Goal: Task Accomplishment & Management: Manage account settings

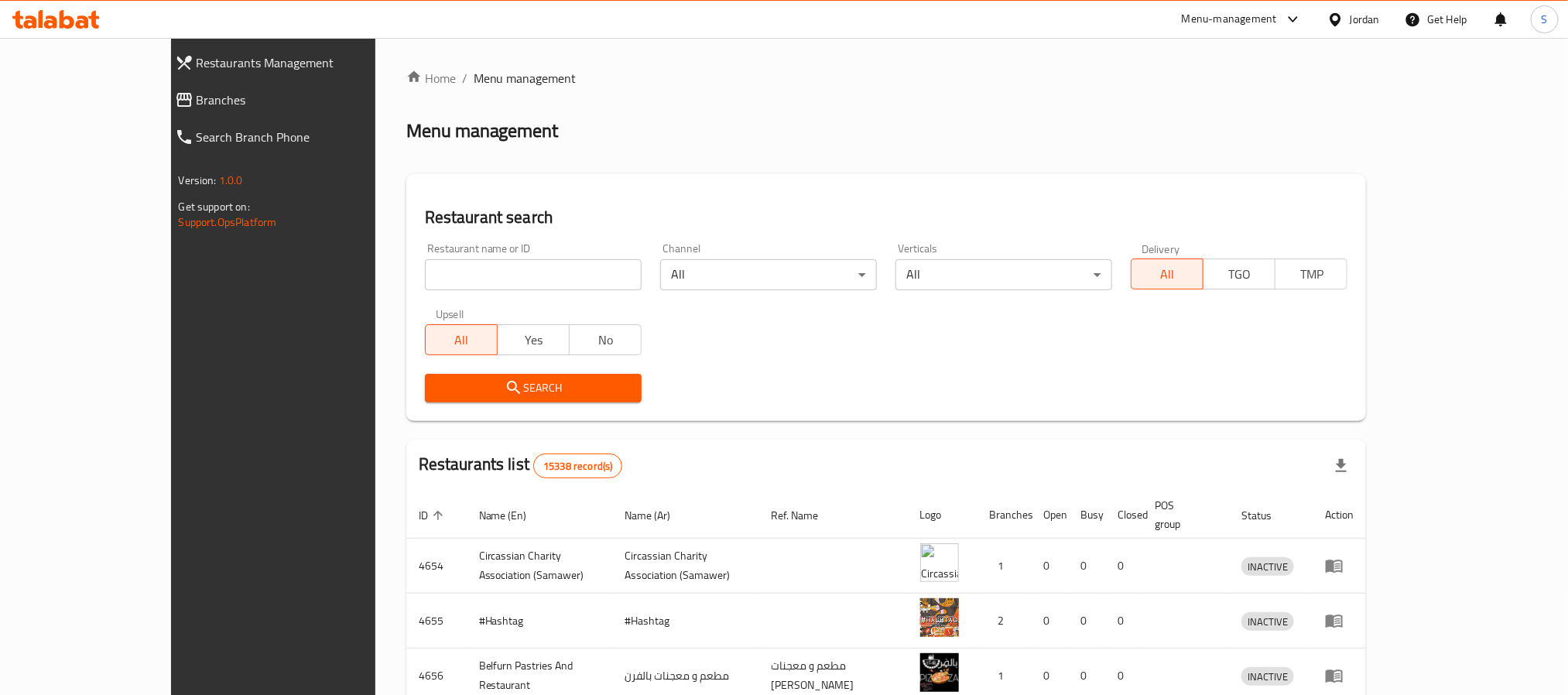
click at [425, 286] on input "search" at bounding box center [533, 274] width 217 height 31
paste input "LASTORIA COFFEE"
click button "Search" at bounding box center [533, 388] width 217 height 28
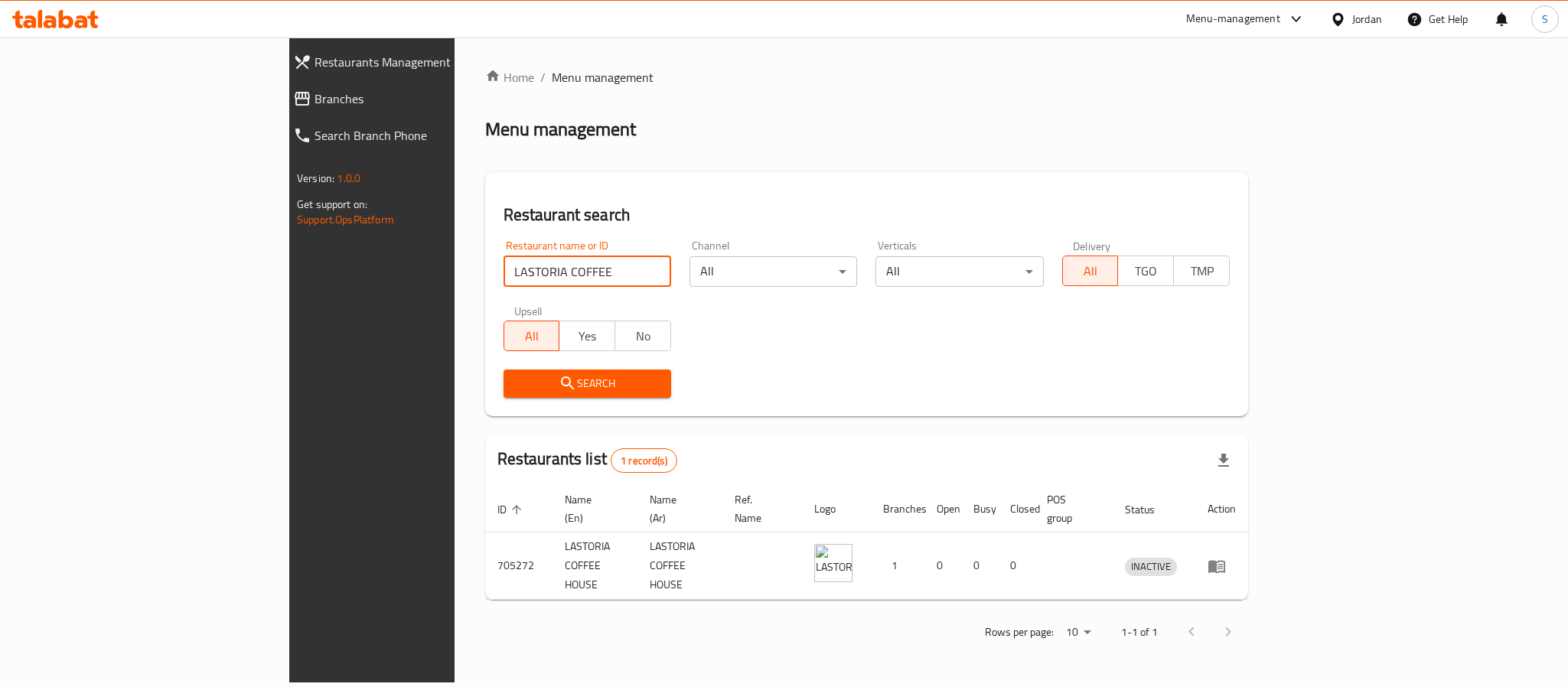
click at [503, 267] on input "LASTORIA COFFEE" at bounding box center [587, 271] width 168 height 31
type input "LASTORIA"
click button "Search" at bounding box center [587, 383] width 168 height 28
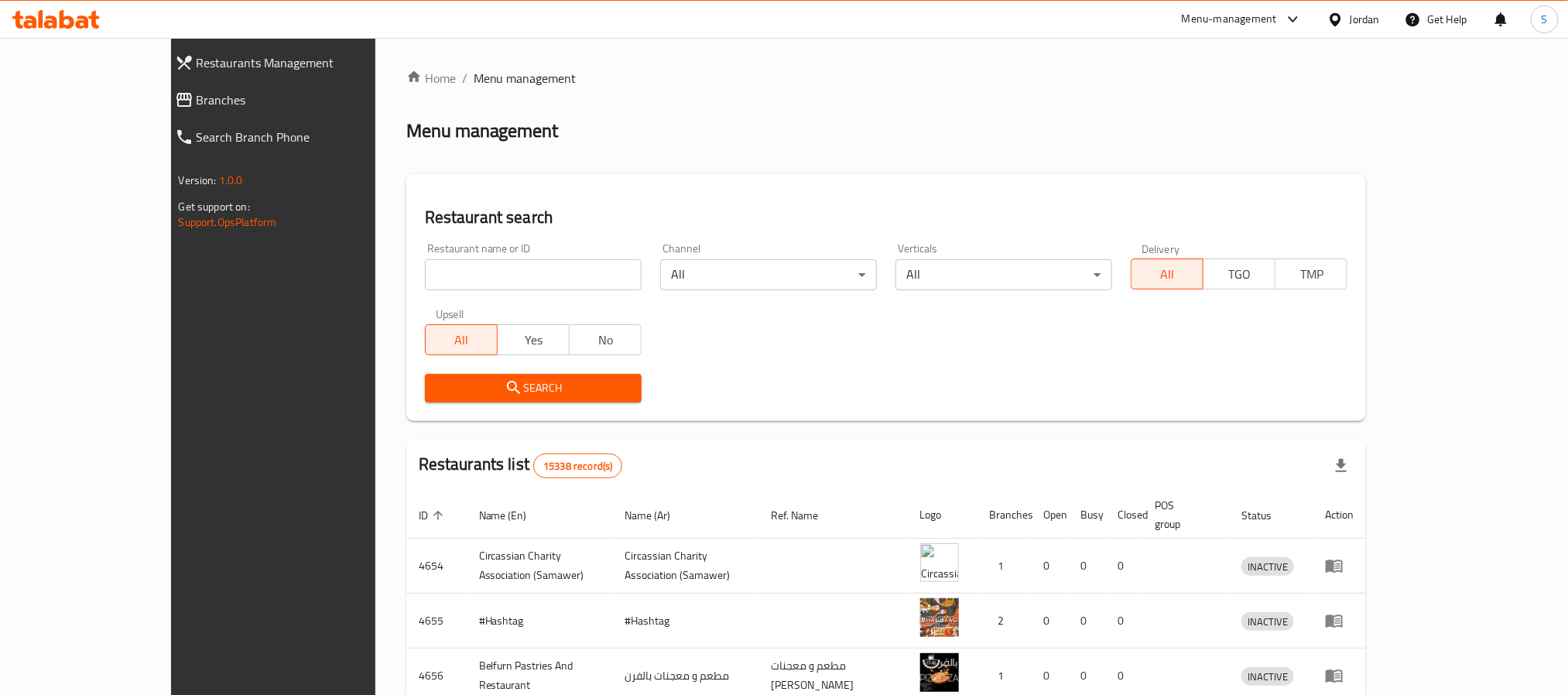
click at [489, 269] on input "search" at bounding box center [533, 274] width 217 height 31
paste input "COFFEE"
click button "Search" at bounding box center [533, 388] width 217 height 28
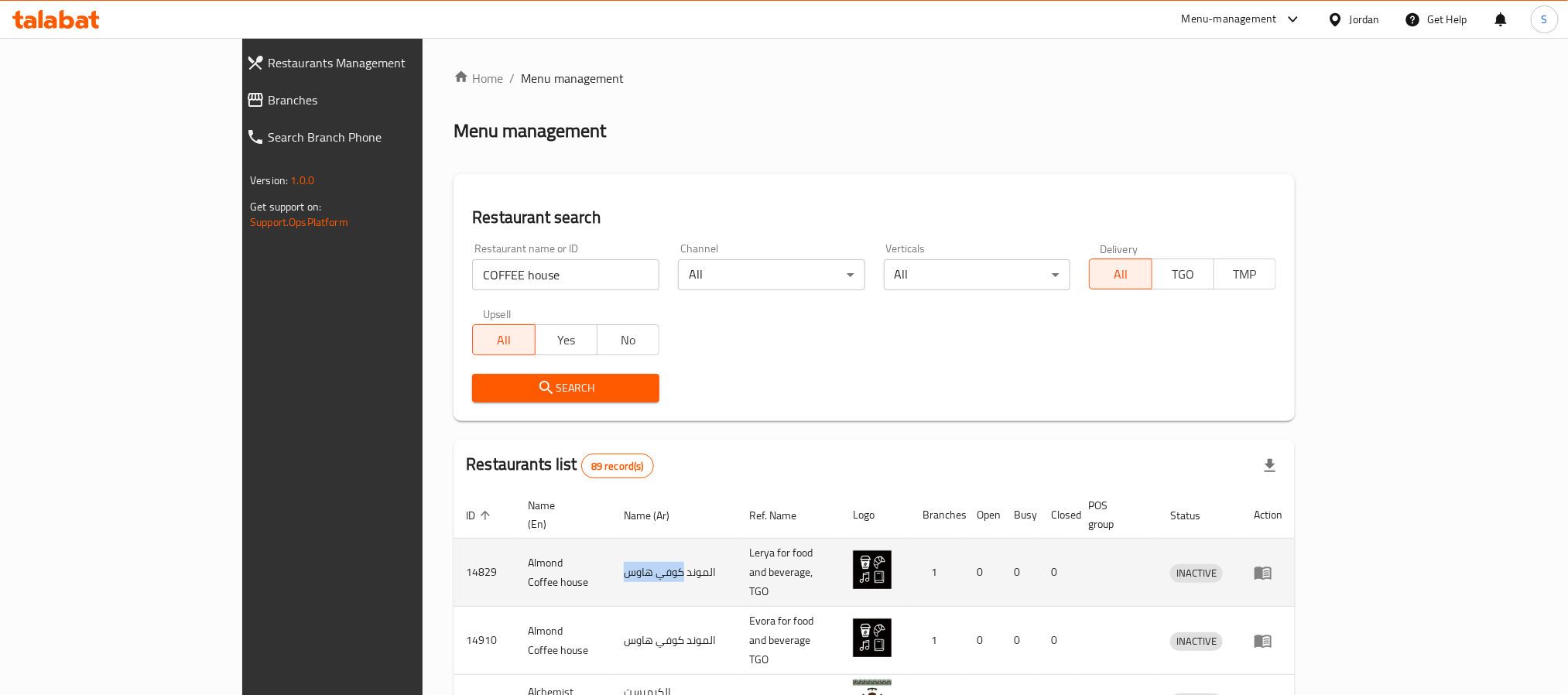
drag, startPoint x: 605, startPoint y: 550, endPoint x: 545, endPoint y: 551, distance: 60.0
click at [612, 551] on td "الموند كوفي هاوس" at bounding box center [674, 572] width 126 height 68
copy td "كوفي هاوس"
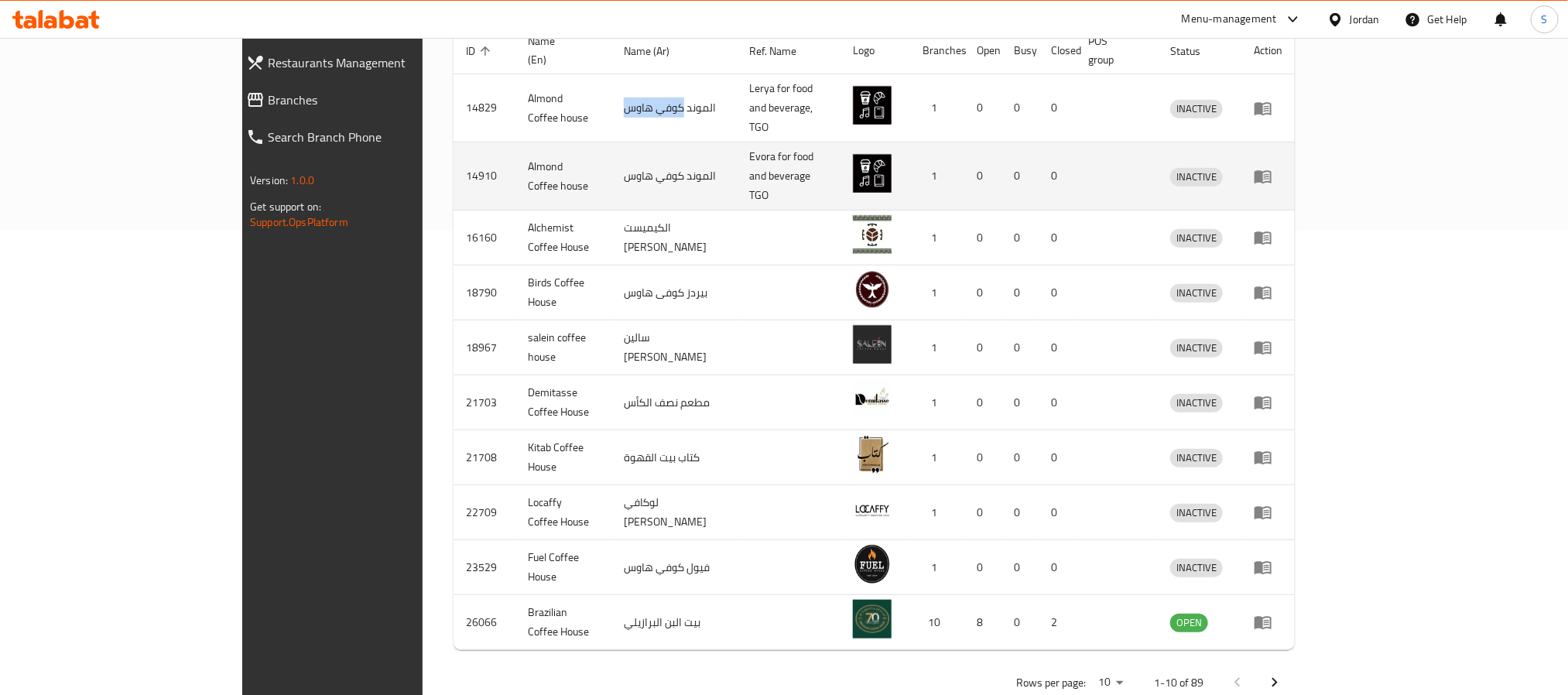
scroll to position [467, 0]
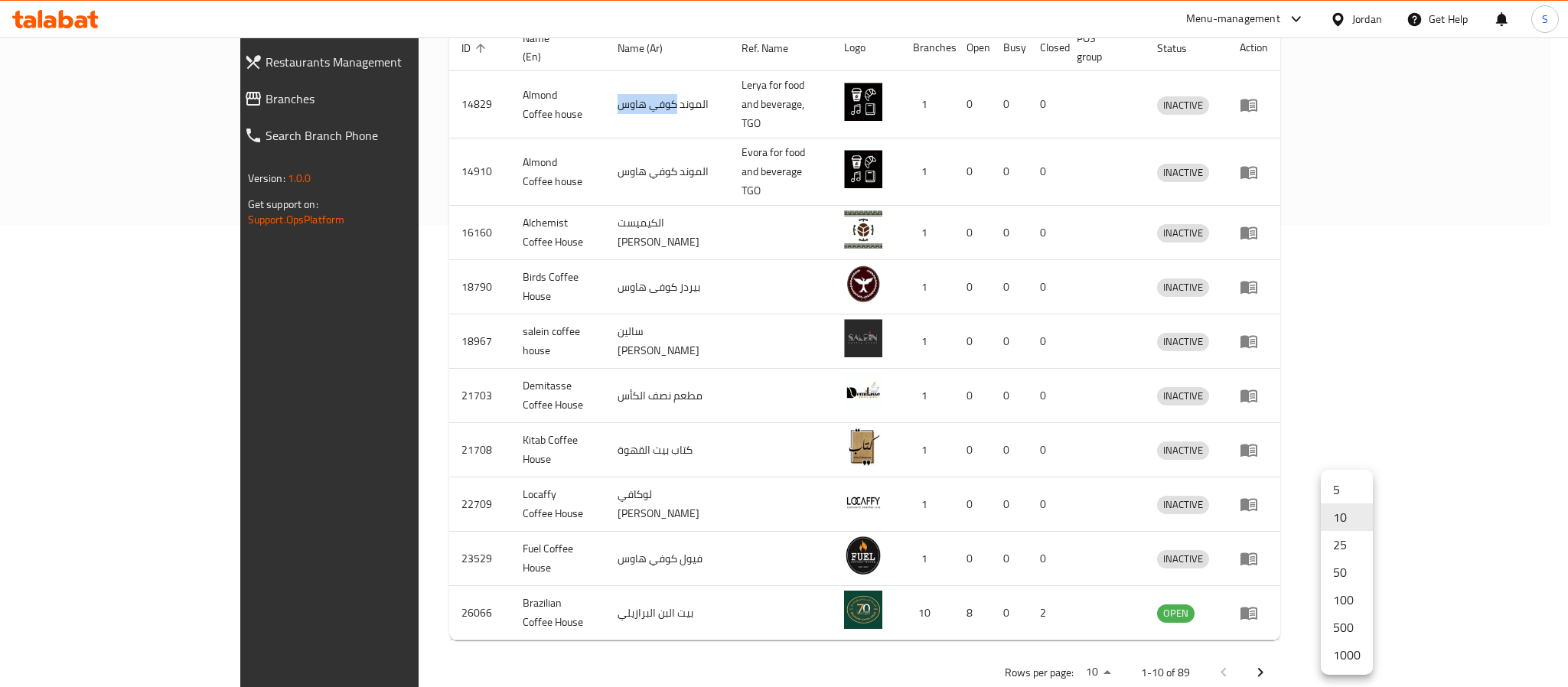
click at [1341, 652] on li "1000" at bounding box center [1346, 655] width 52 height 27
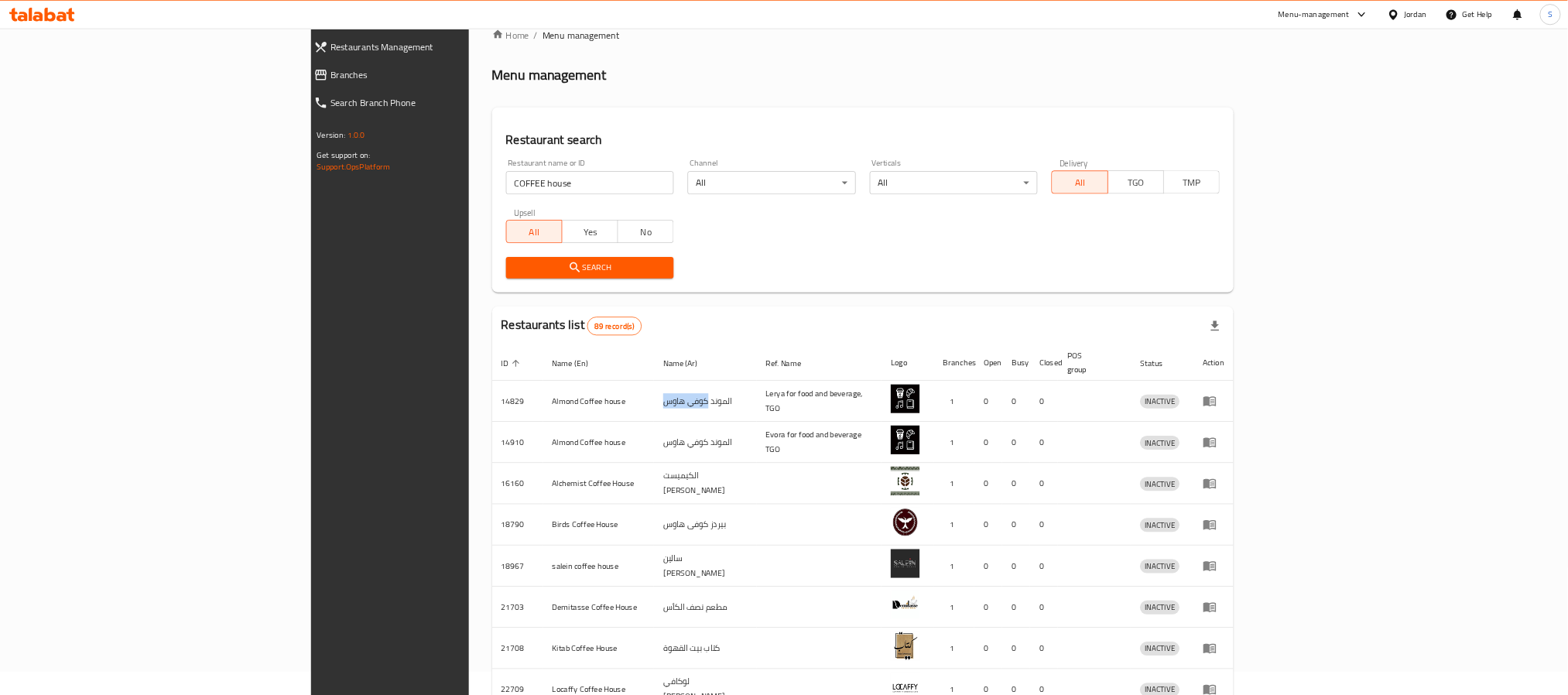
scroll to position [0, 0]
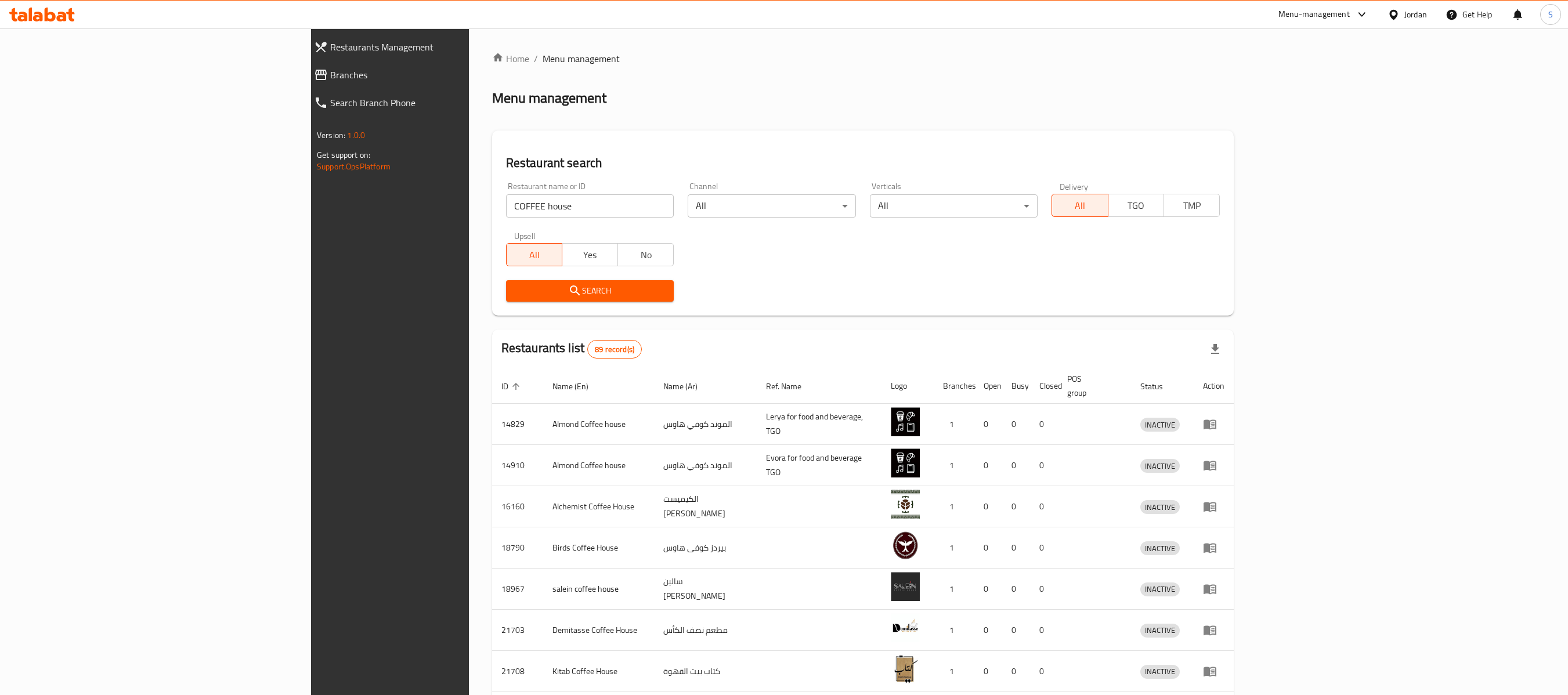
click at [506, 210] on input "COFFEE house" at bounding box center [590, 206] width 168 height 23
paste input "Mud."
type input "Mud"
click button "Search" at bounding box center [590, 291] width 168 height 21
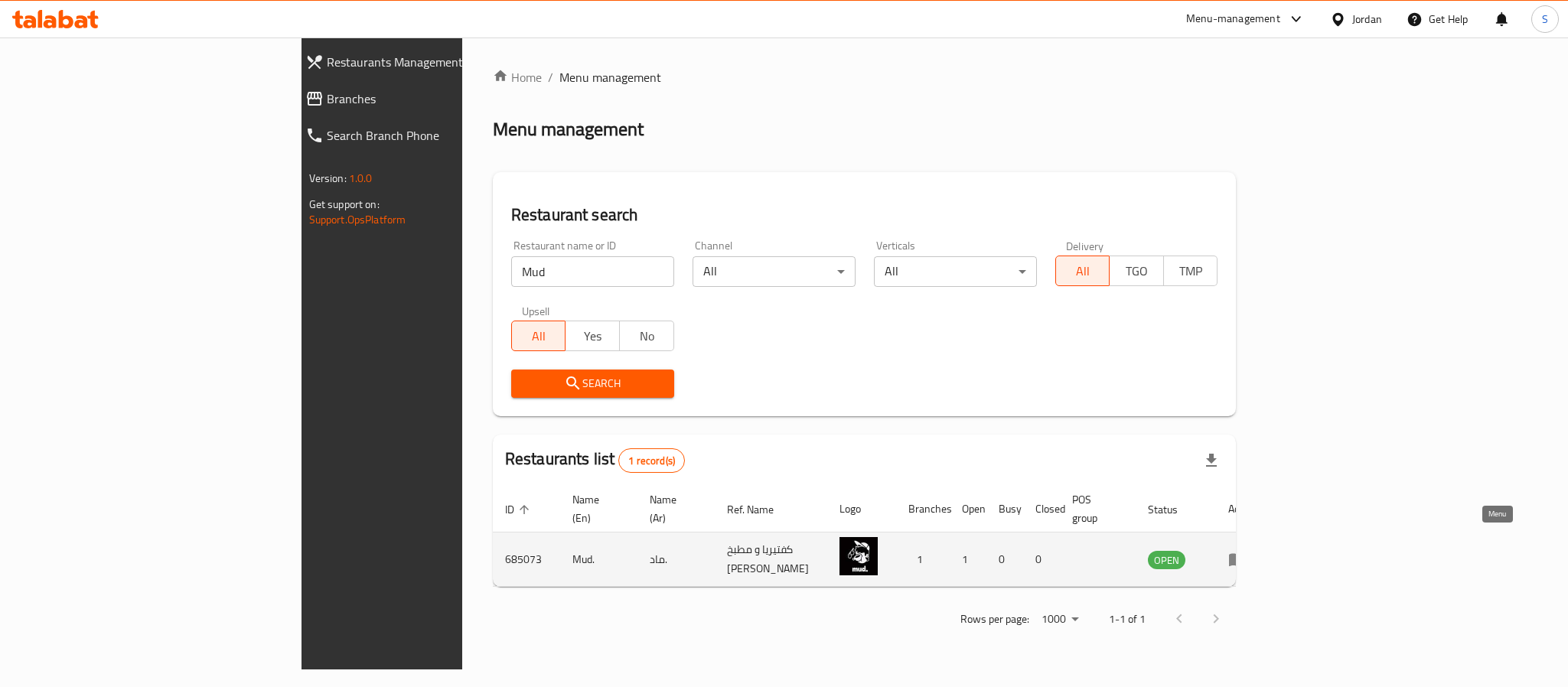
click at [1247, 550] on icon "enhanced table" at bounding box center [1237, 559] width 19 height 19
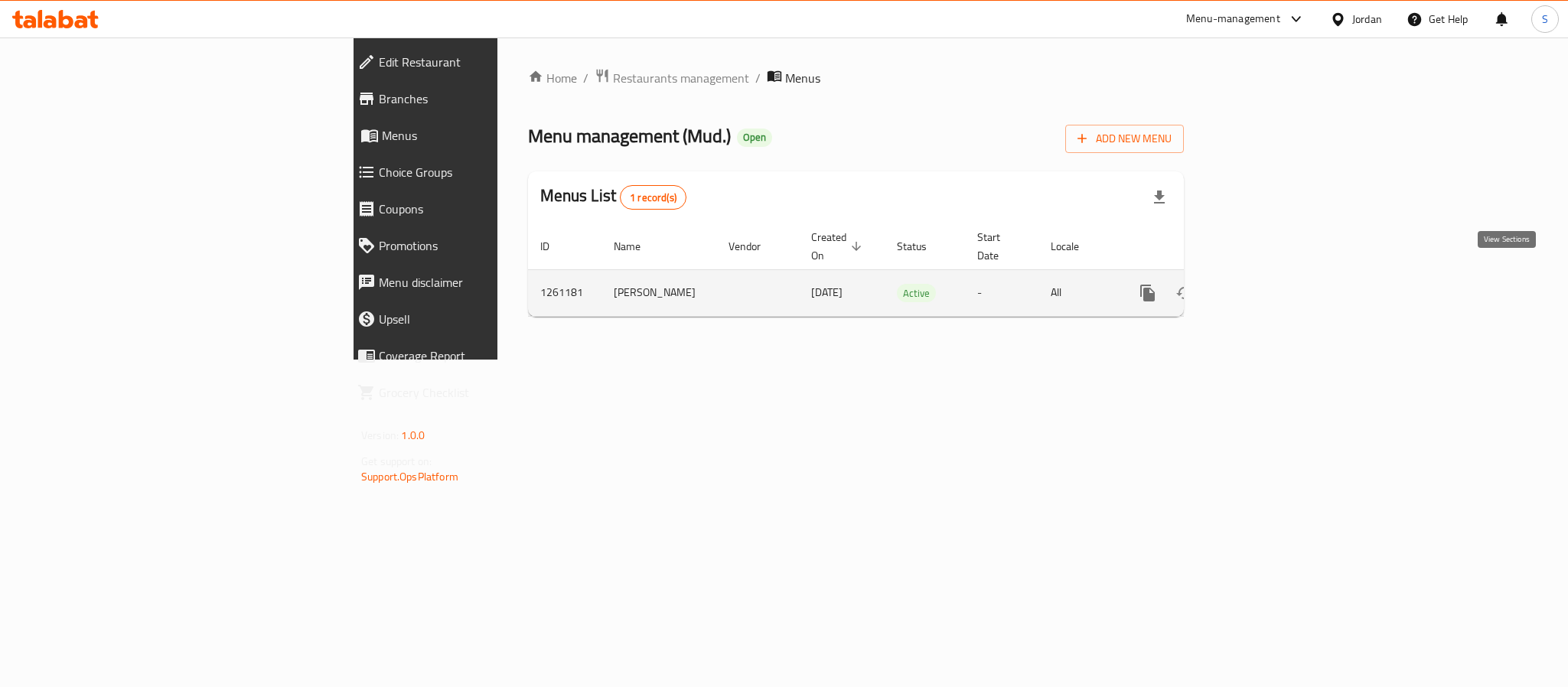
click at [1267, 284] on icon "enhanced table" at bounding box center [1258, 293] width 19 height 19
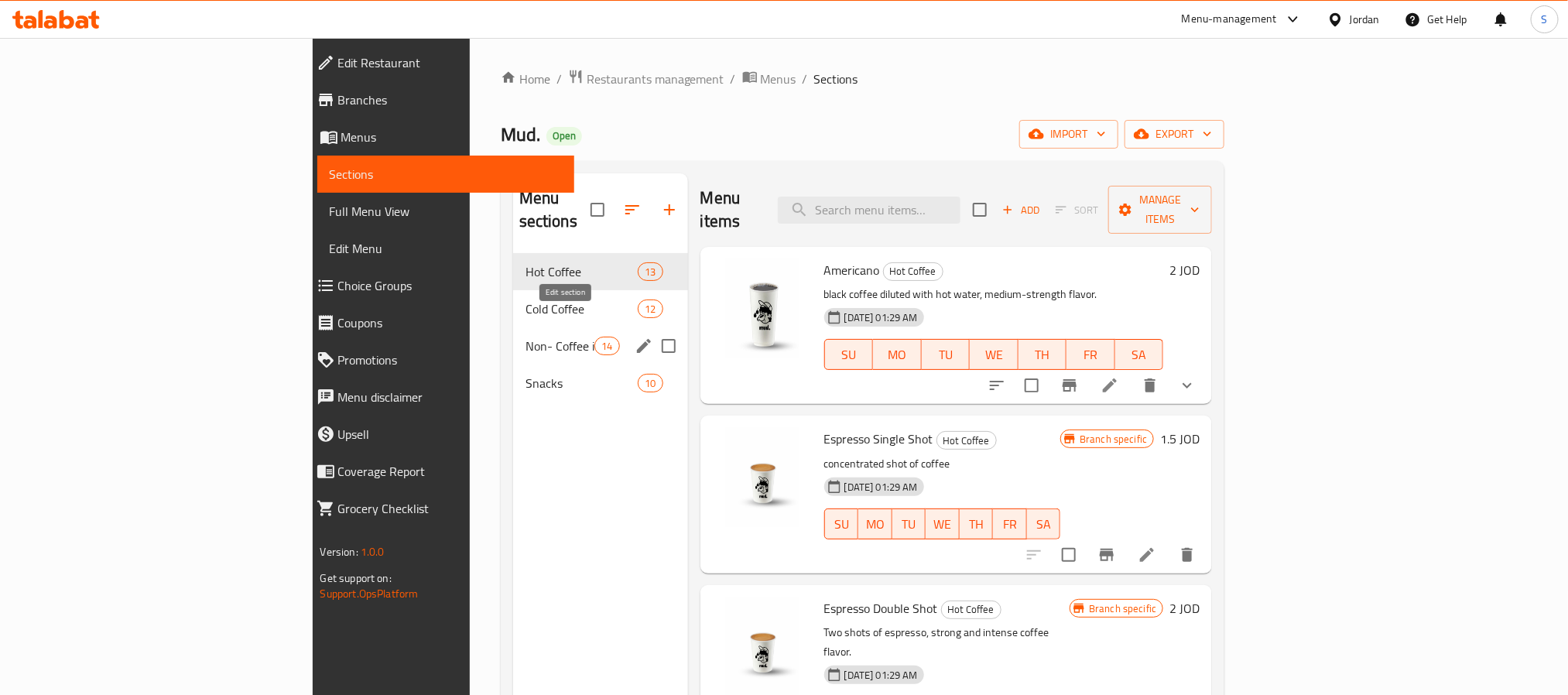
click at [635, 336] on icon "edit" at bounding box center [644, 346] width 19 height 19
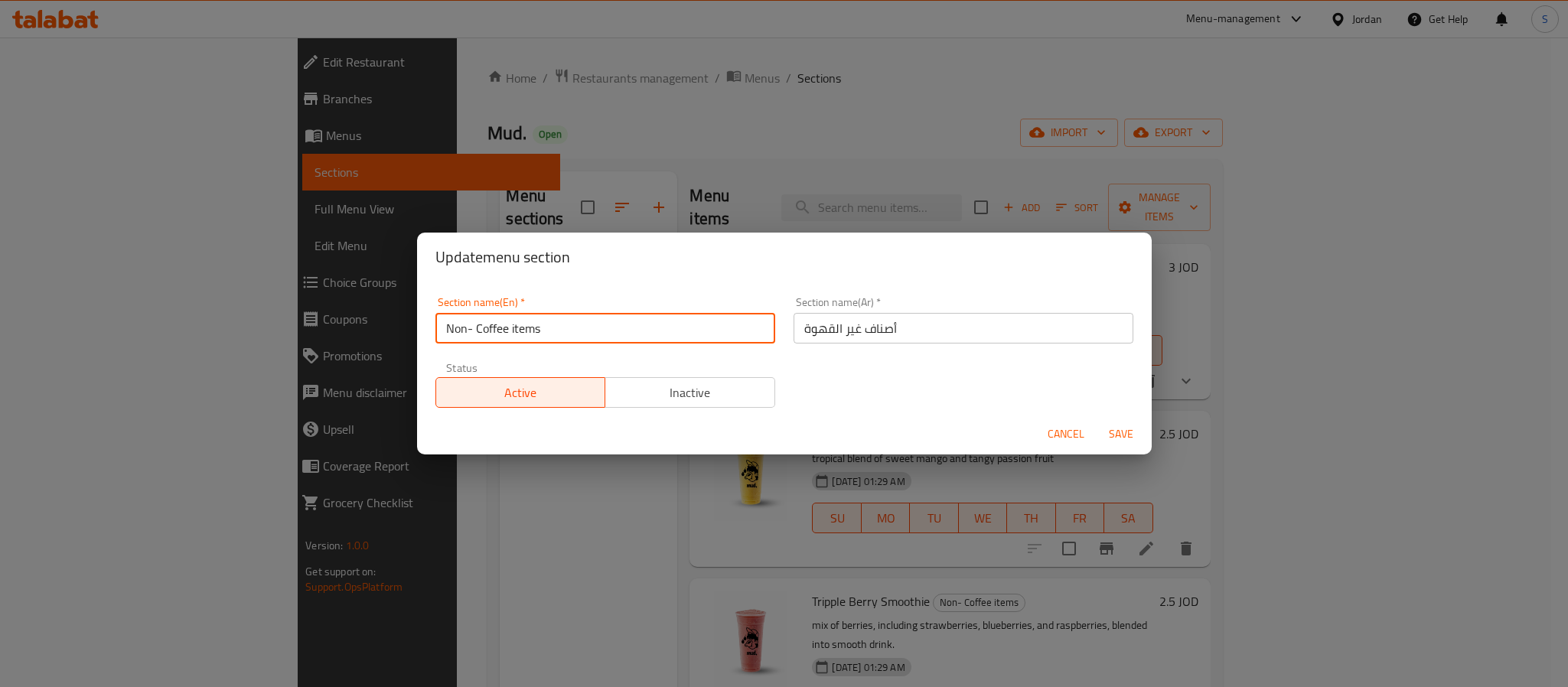
click at [625, 333] on input "Non- Coffee items" at bounding box center [605, 328] width 339 height 31
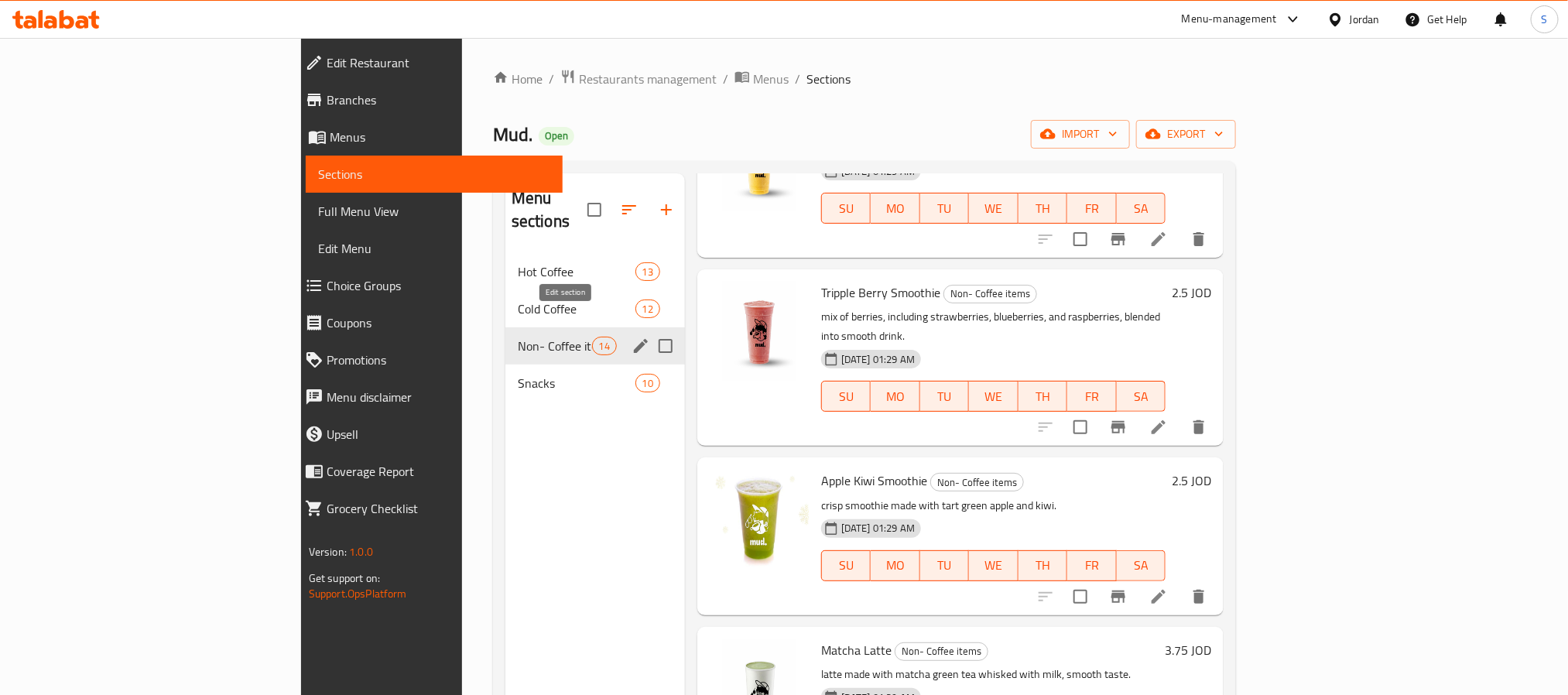
click at [634, 339] on icon "edit" at bounding box center [641, 346] width 14 height 14
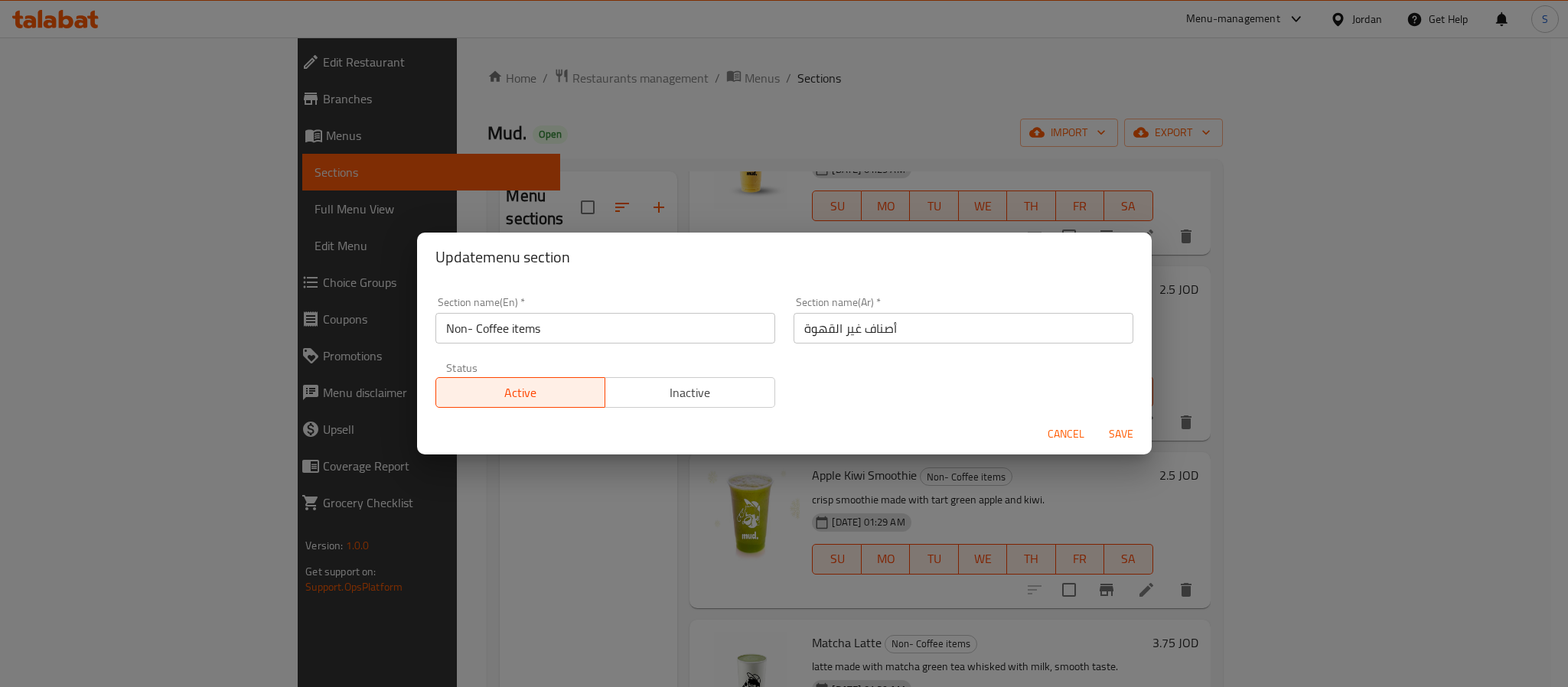
click at [808, 332] on input "أصناف غير القهوة" at bounding box center [963, 328] width 339 height 31
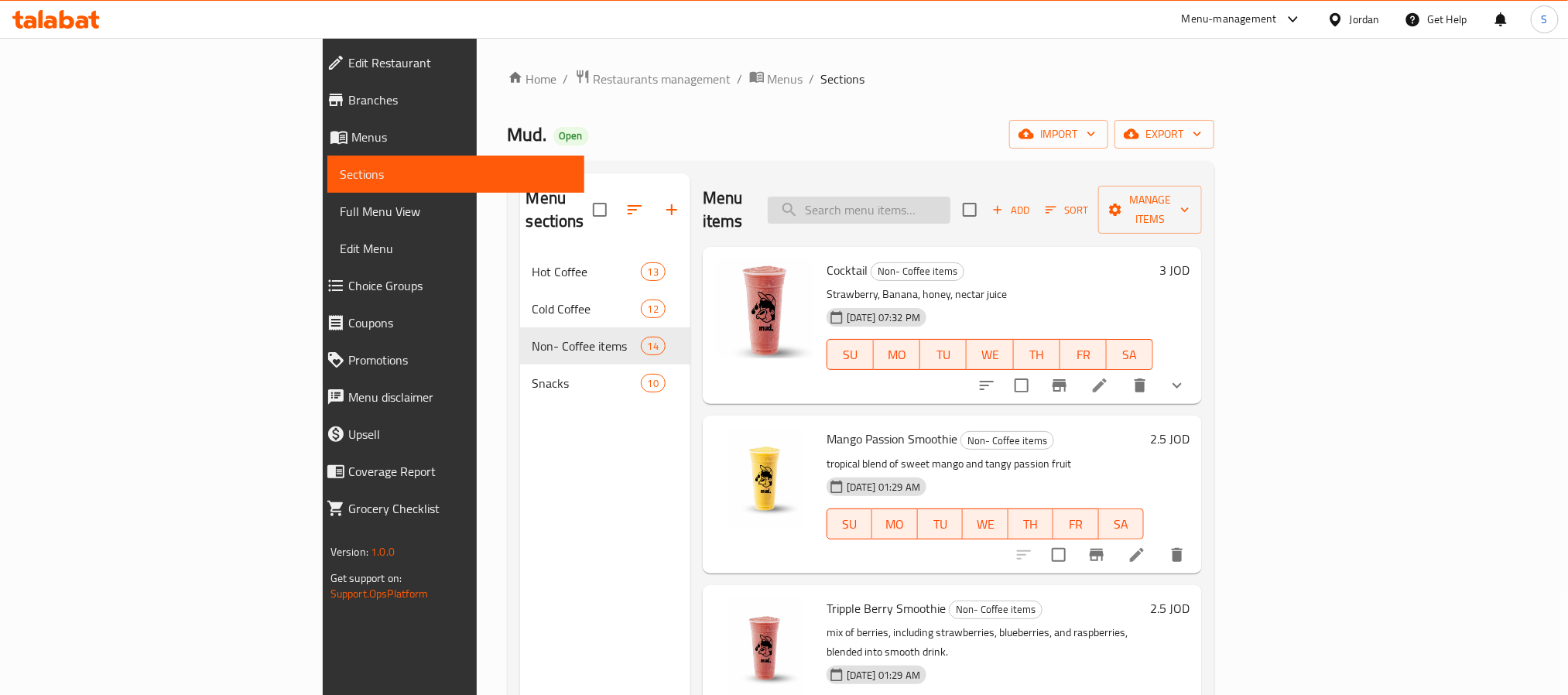
click at [933, 202] on input "search" at bounding box center [859, 210] width 182 height 27
paste input "Smoothies"
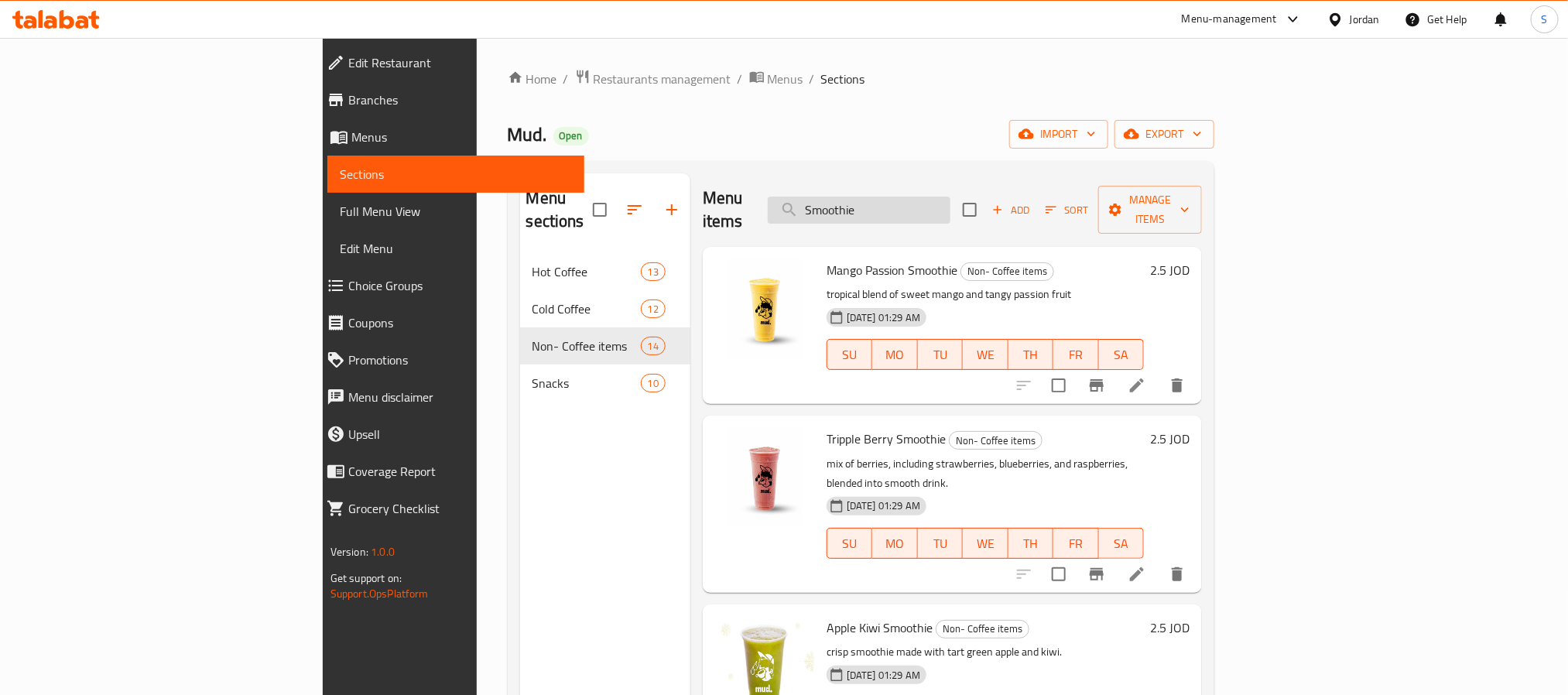
paste input "American"
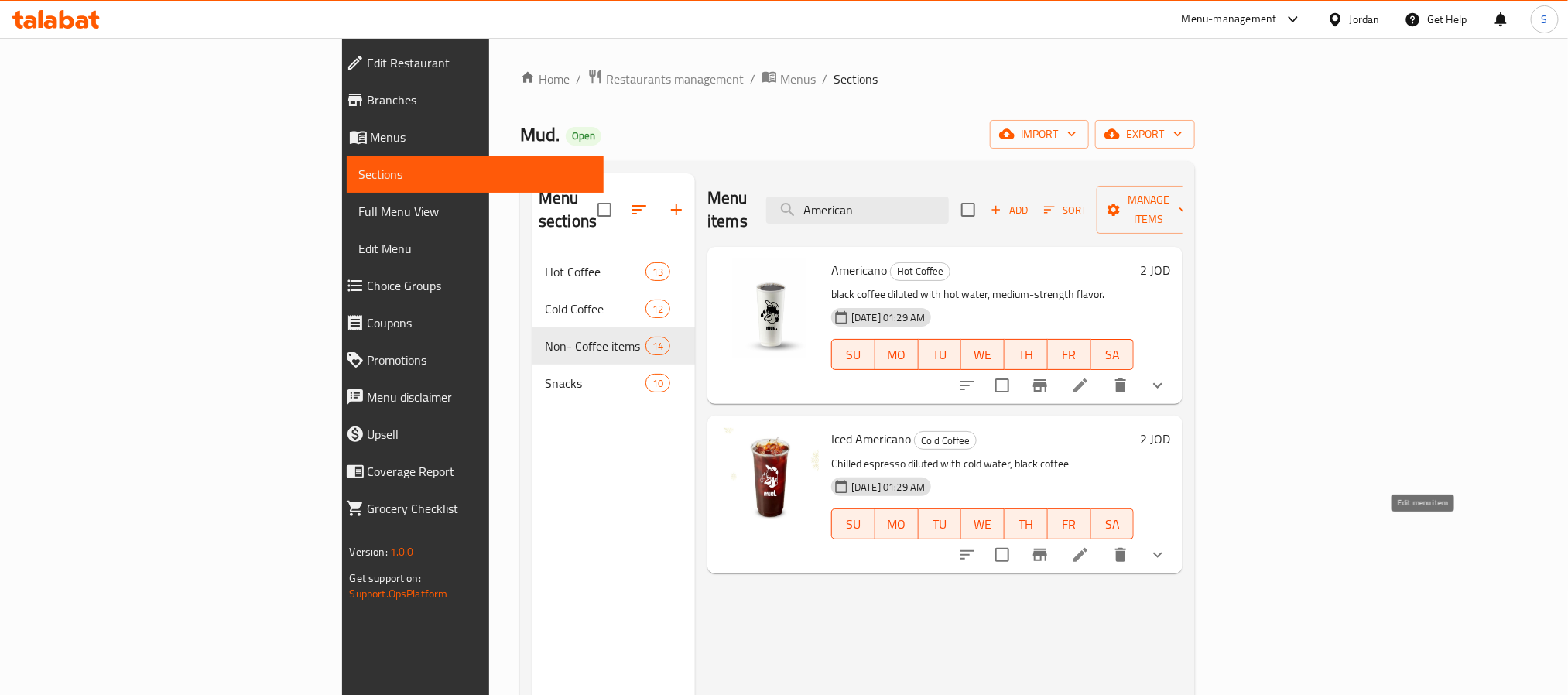
type input "American"
click at [1090, 545] on icon at bounding box center [1080, 555] width 19 height 19
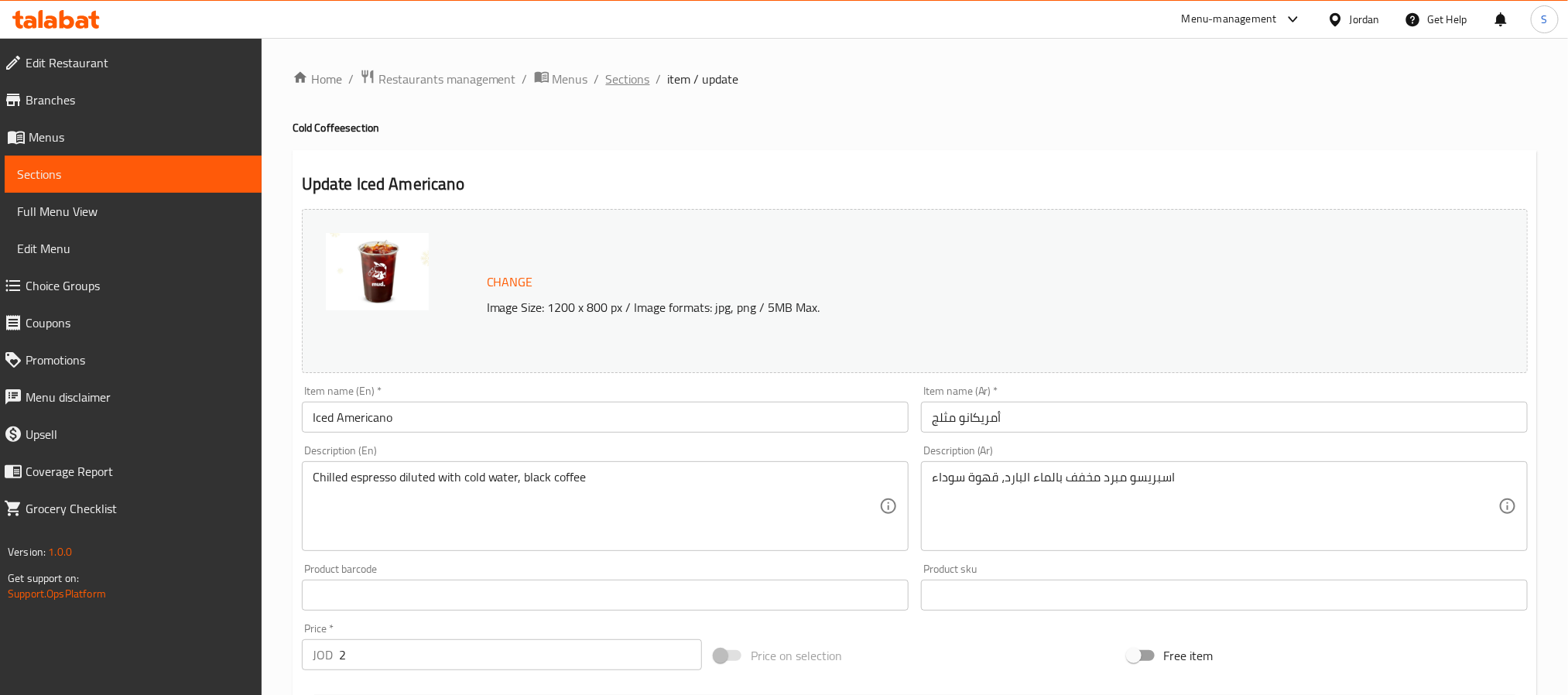
click at [611, 74] on span "Sections" at bounding box center [627, 79] width 44 height 19
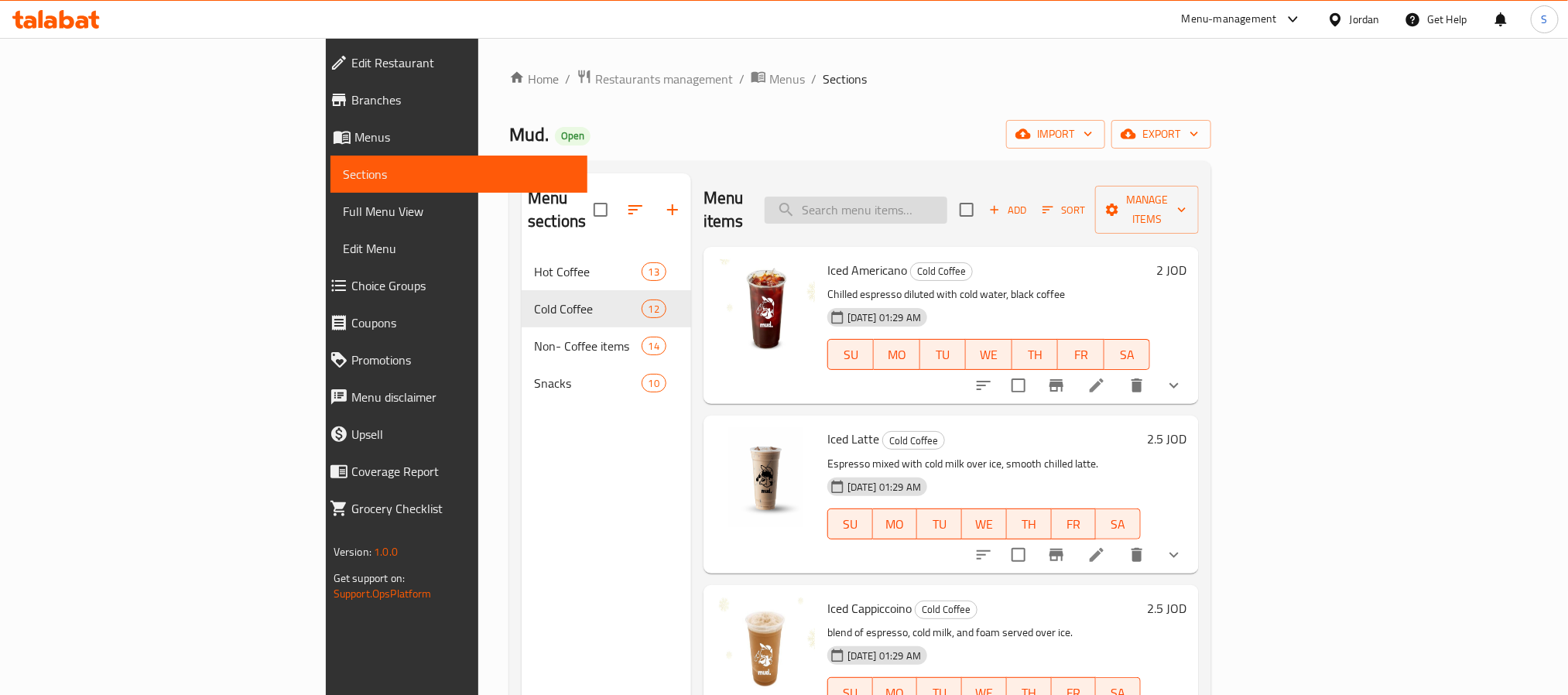
click at [941, 210] on input "search" at bounding box center [856, 210] width 182 height 27
paste input "American"
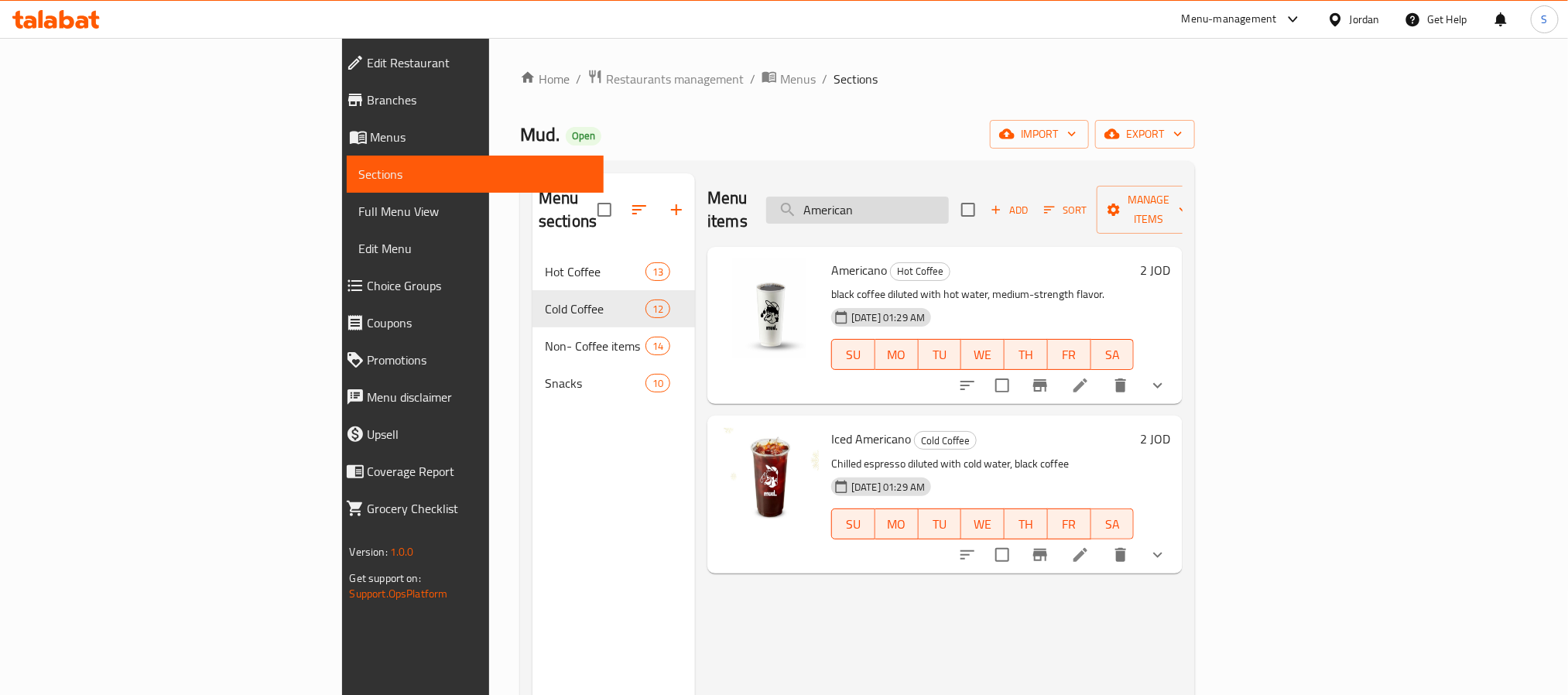
paste input "Double Shot White Mocha"
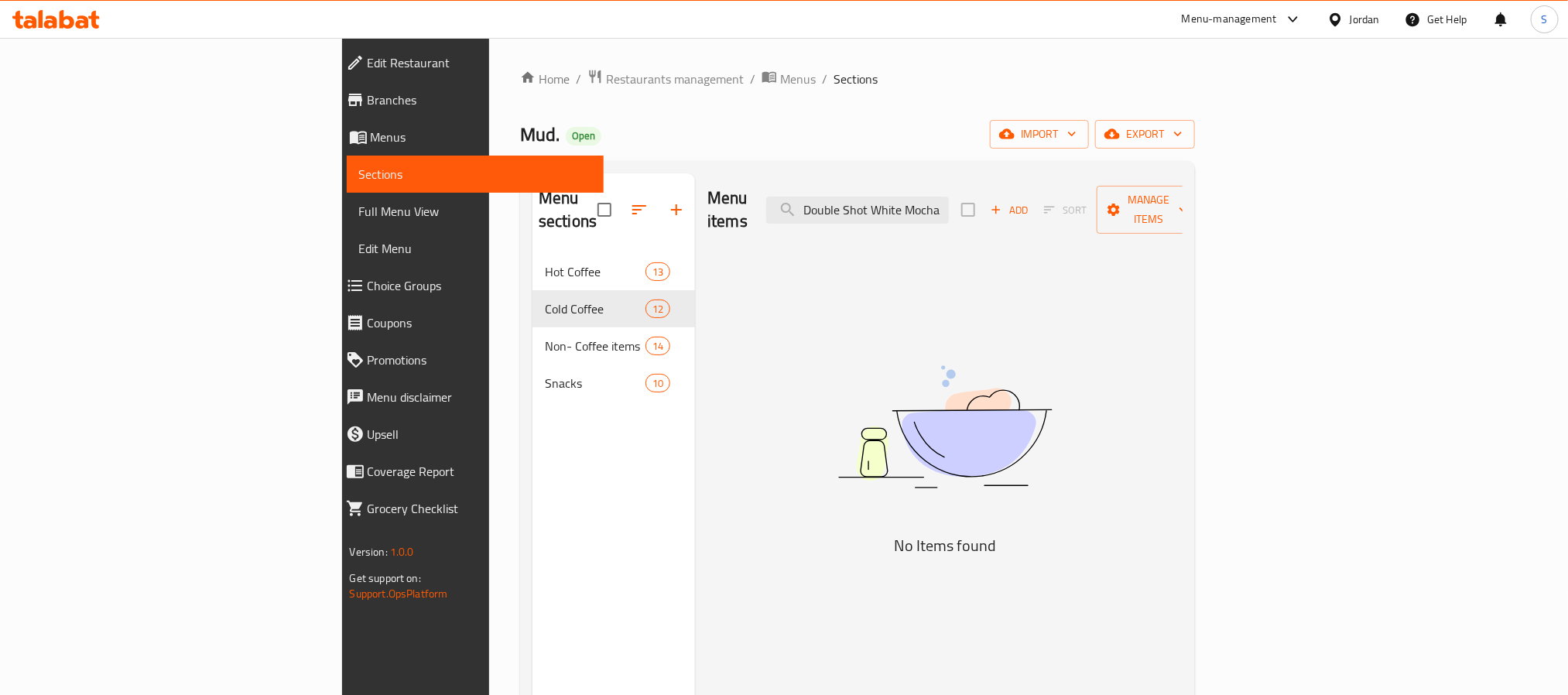
type input "Double Shot White Mocha"
